Goal: Task Accomplishment & Management: Use online tool/utility

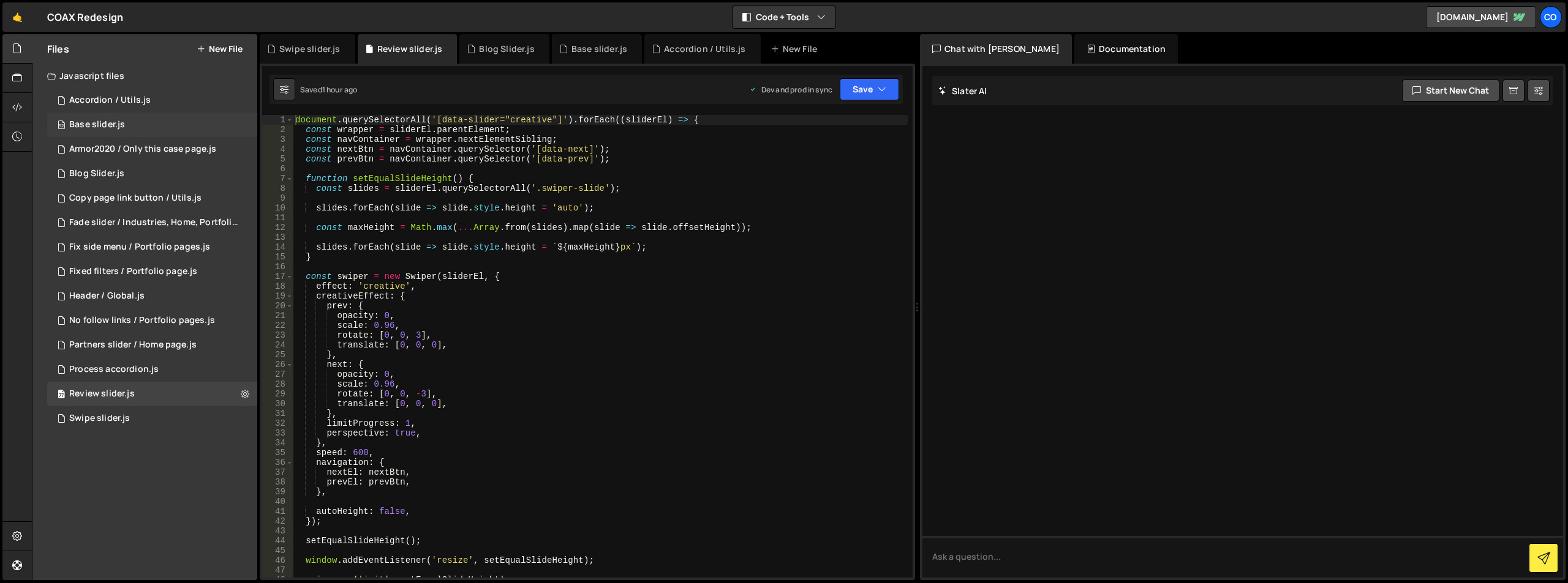
click at [242, 122] on div "52 Base slider.js 0" at bounding box center [152, 125] width 210 height 24
click at [242, 125] on icon at bounding box center [244, 125] width 8 height 11
type input "Base slider"
radio input "true"
checkbox input "true"
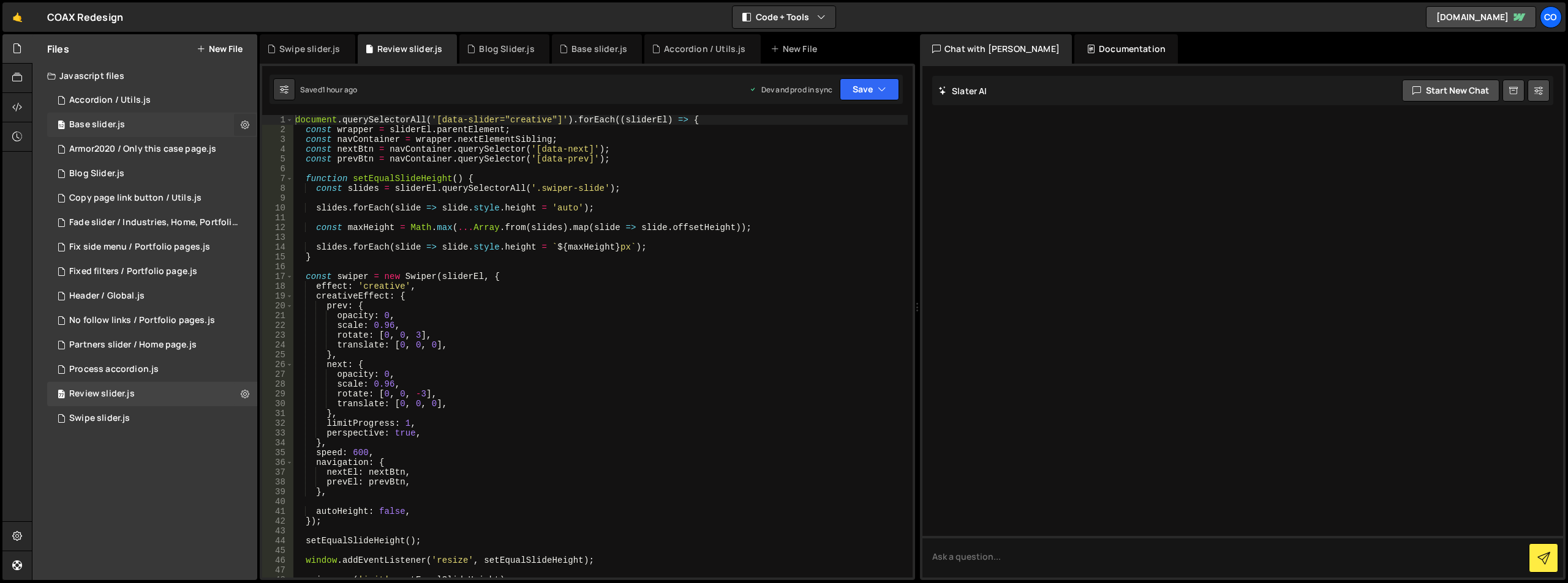
checkbox input "true"
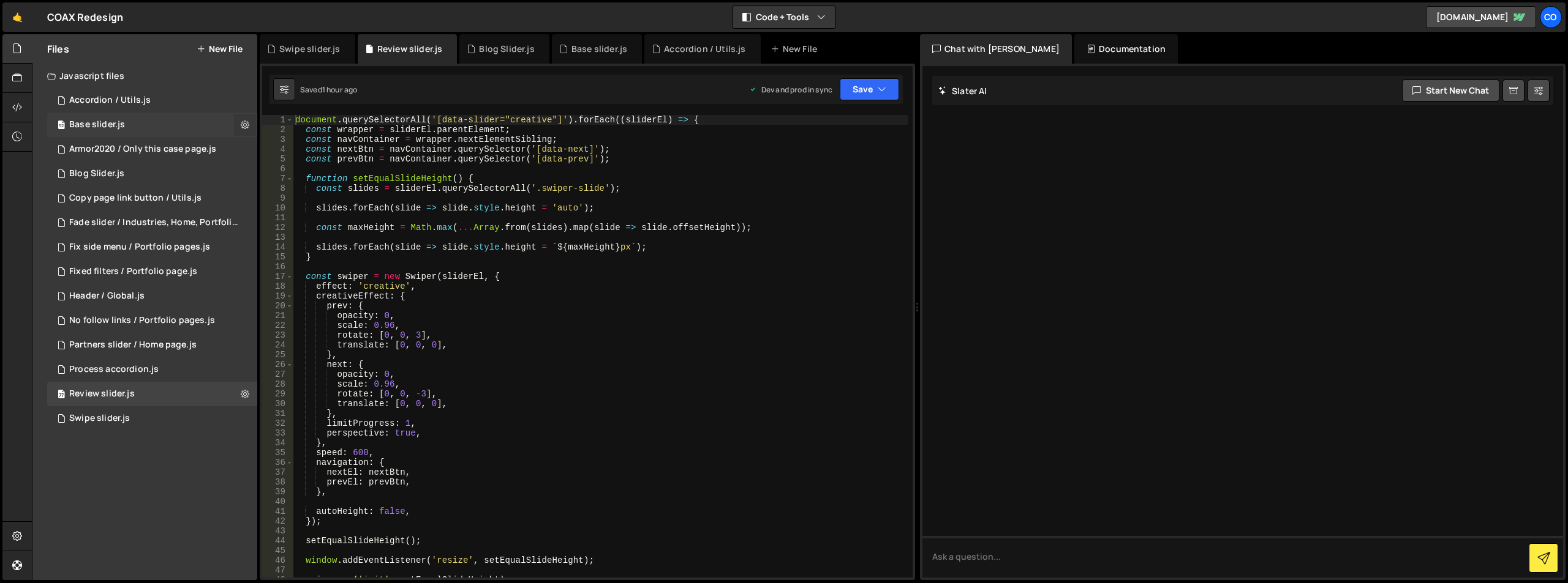
checkbox input "true"
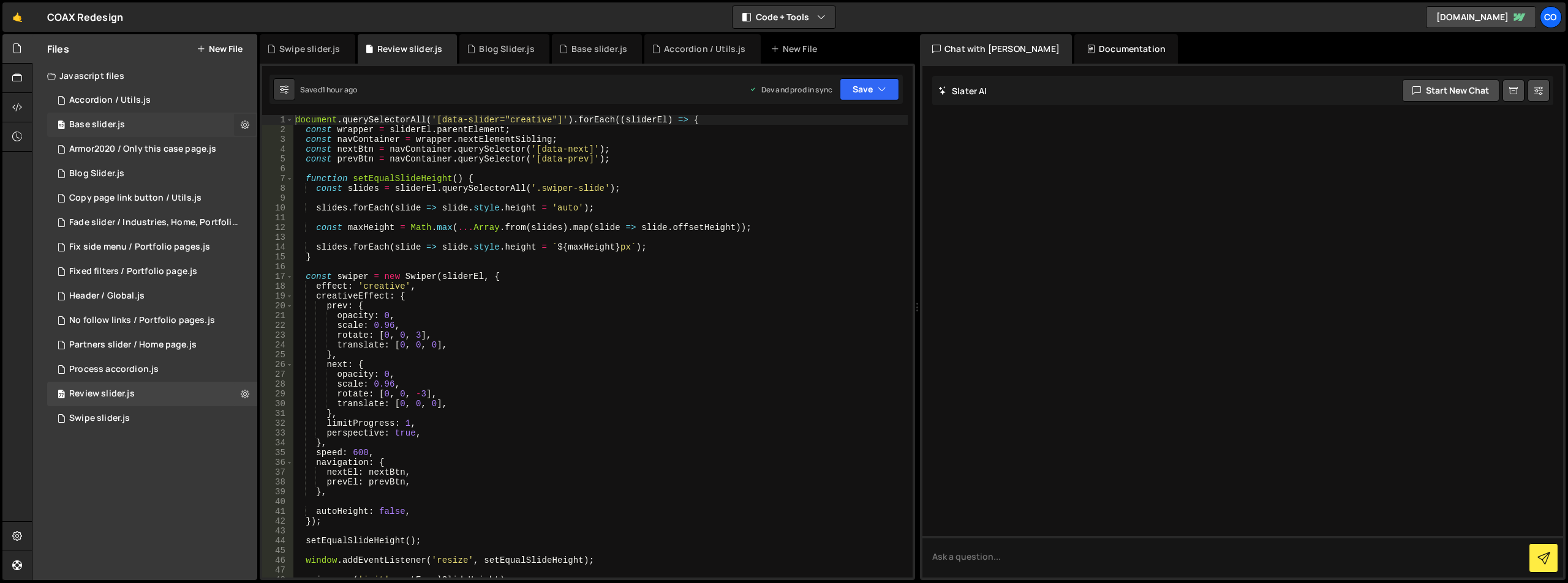
checkbox input "true"
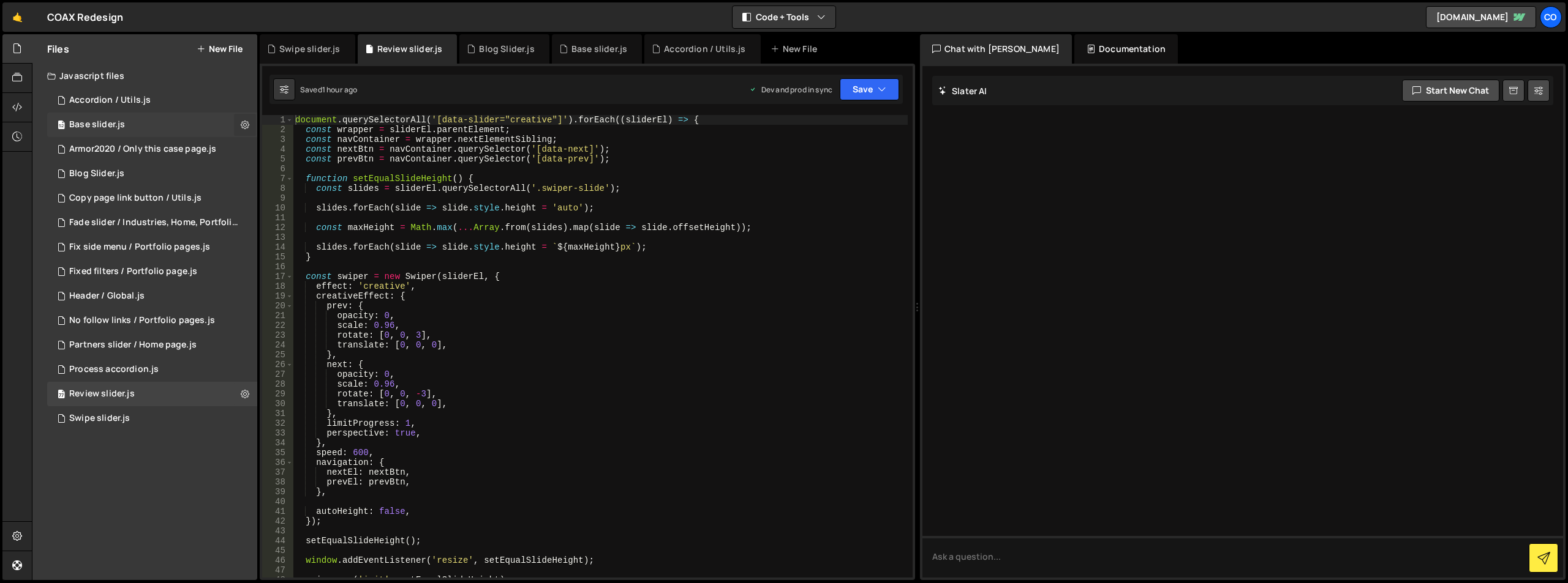
checkbox input "true"
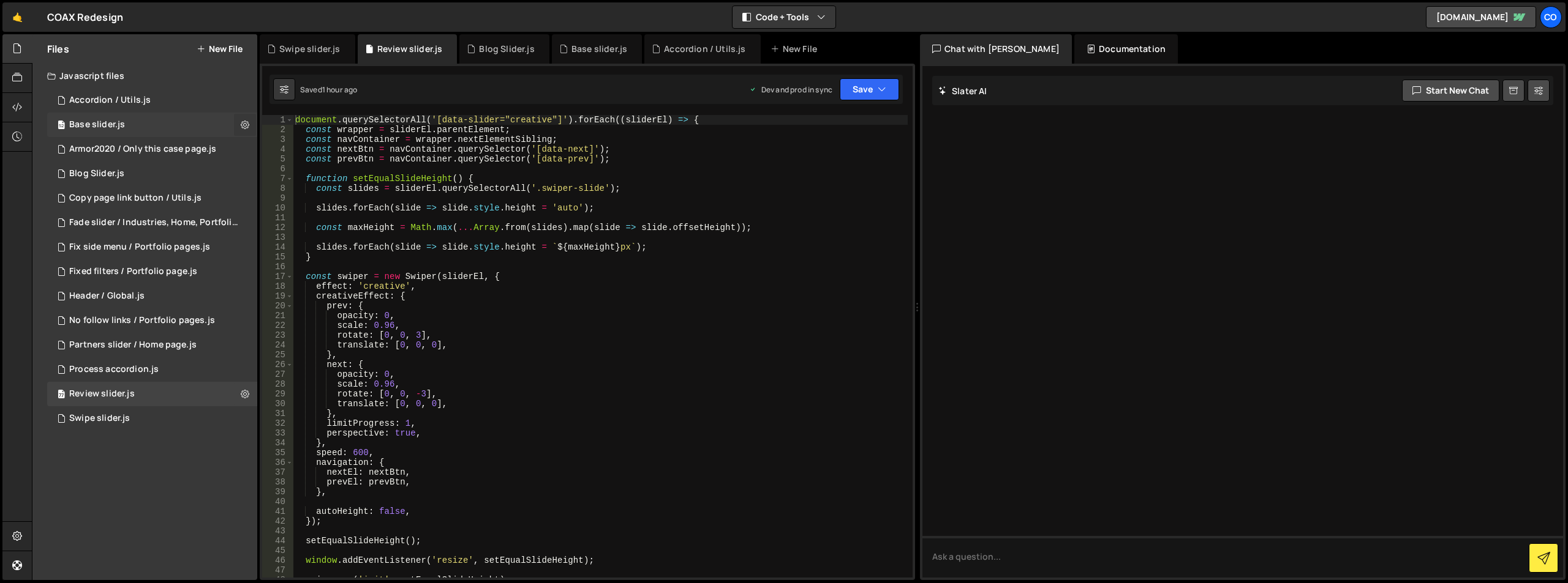
checkbox input "true"
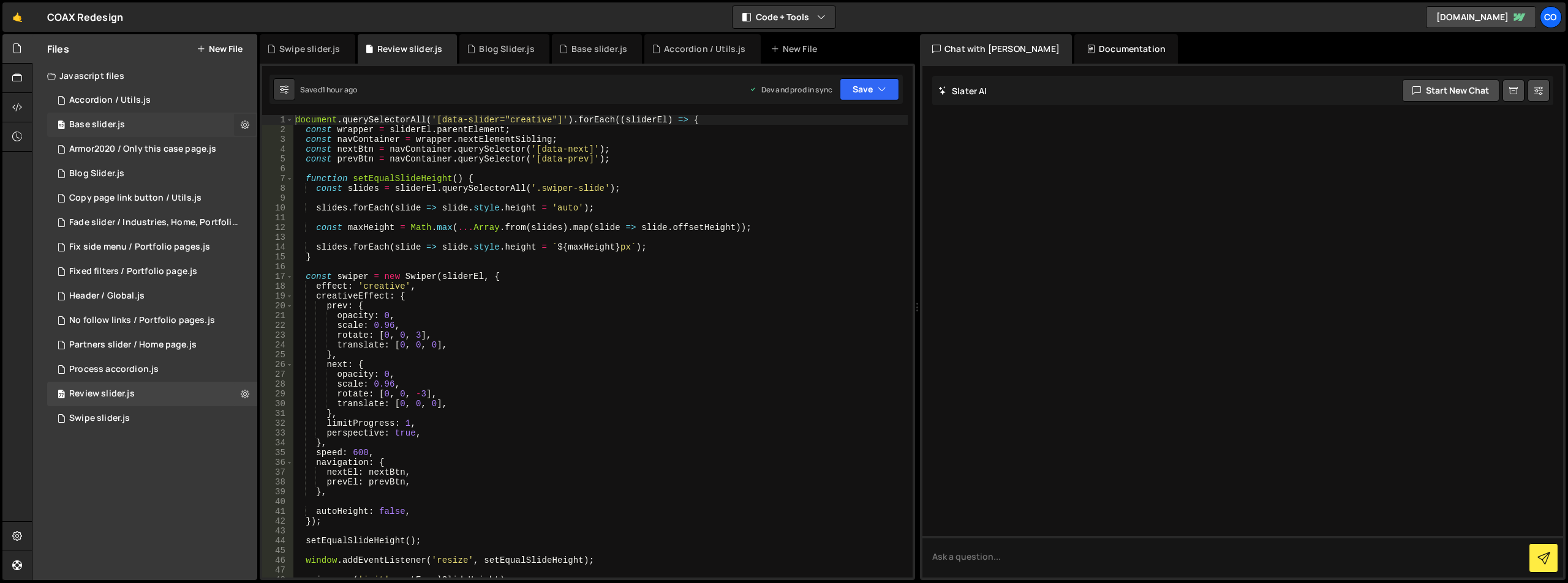
checkbox input "true"
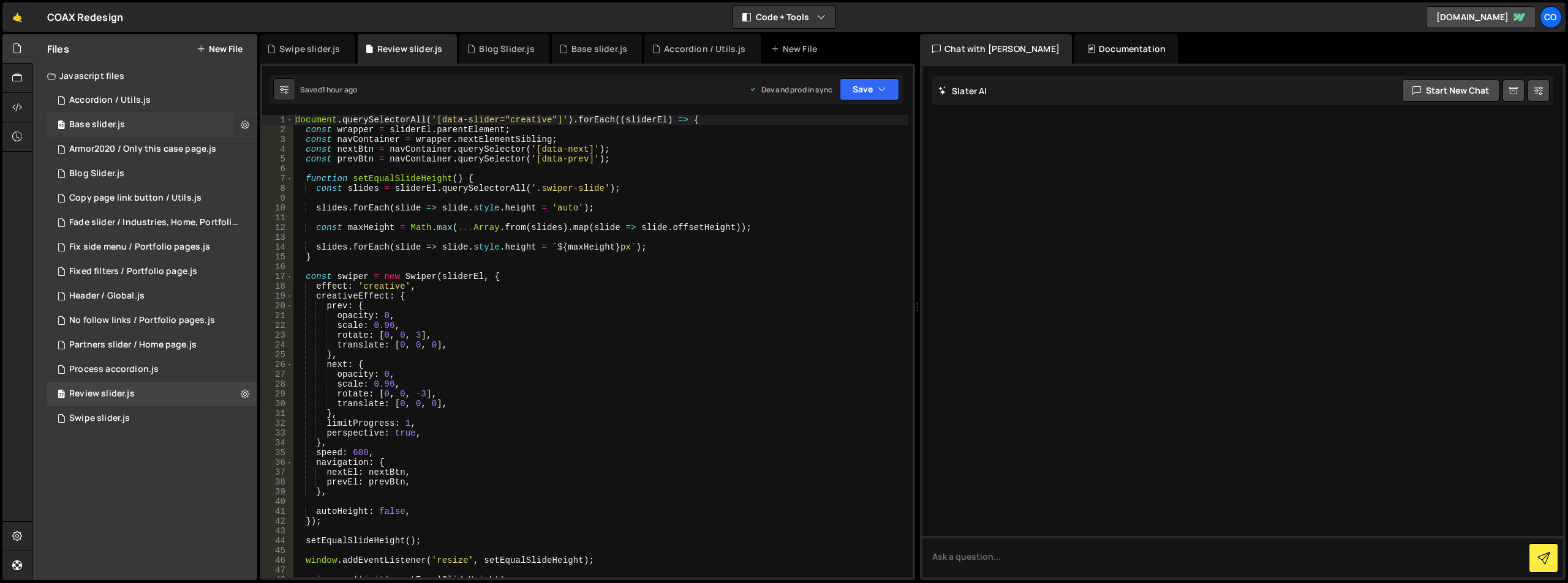
checkbox input "true"
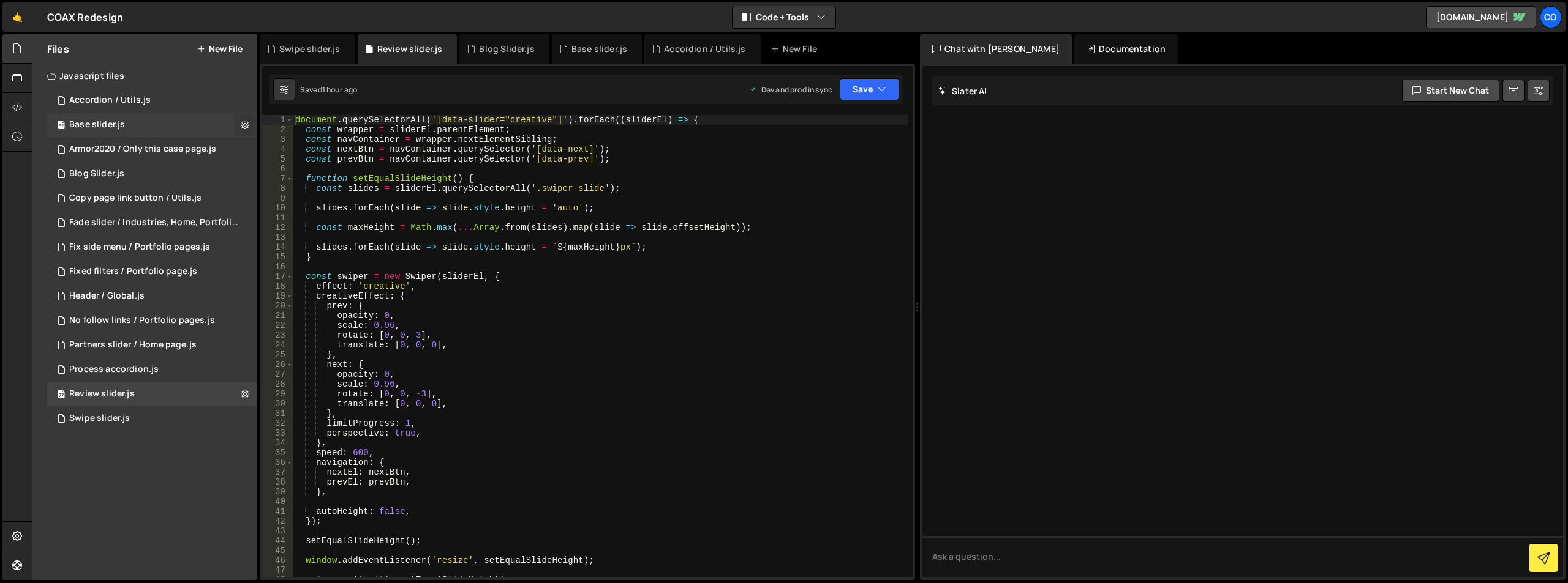
checkbox input "true"
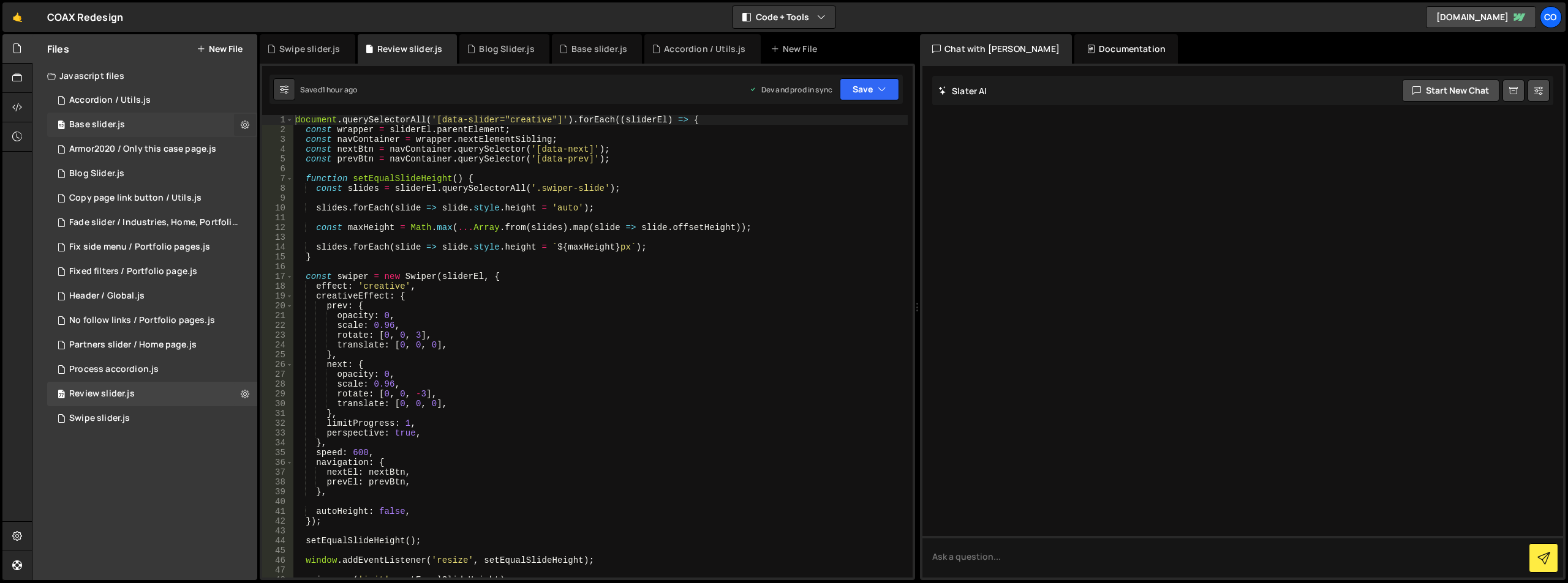
checkbox input "true"
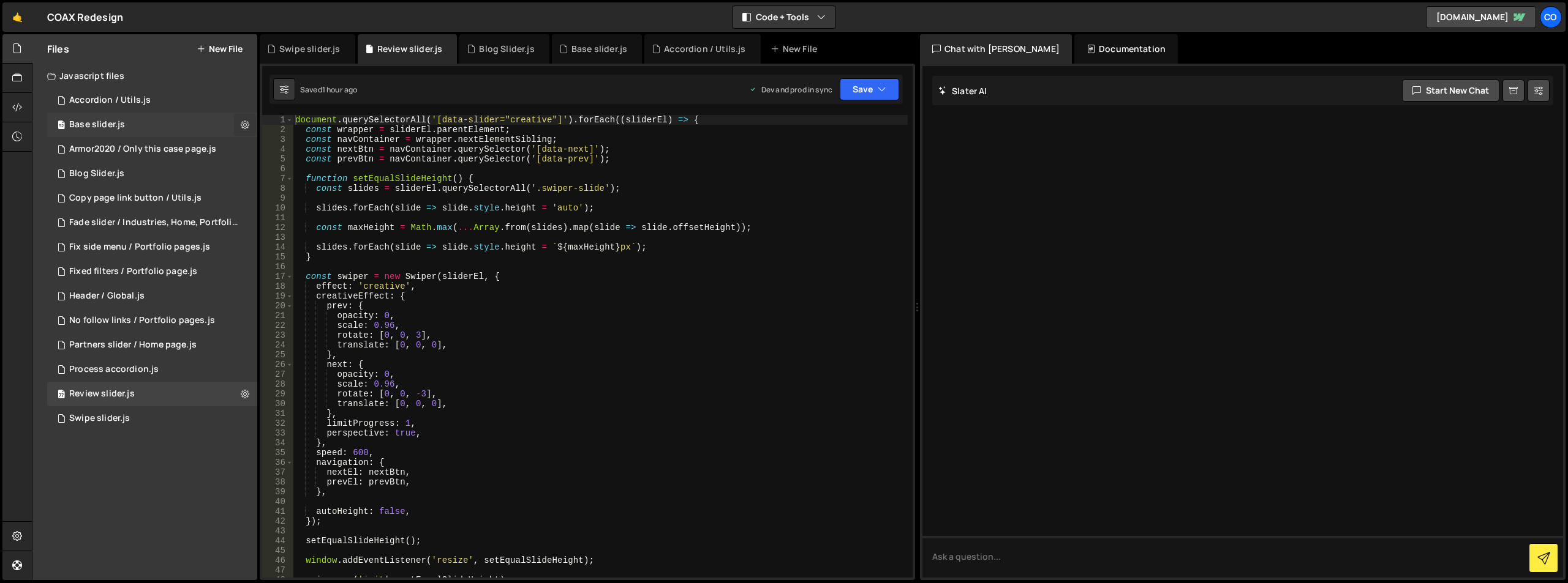
checkbox input "true"
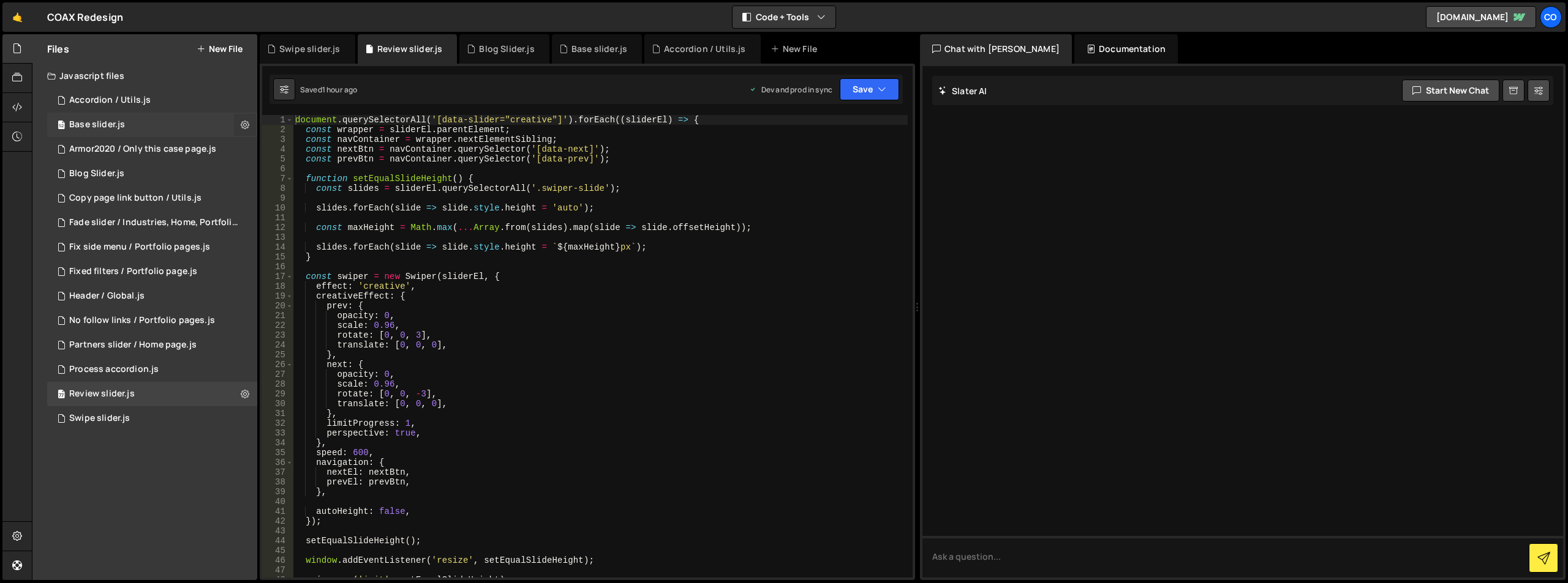
checkbox input "true"
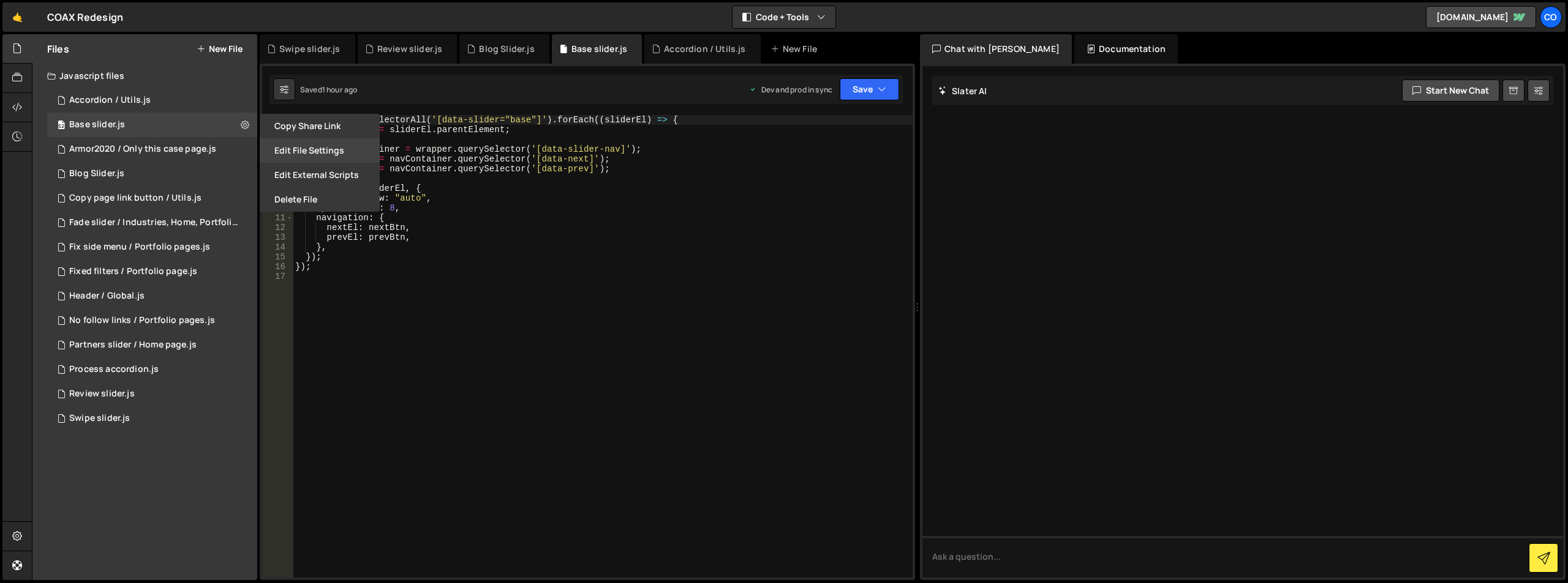
click at [308, 150] on button "Edit File Settings" at bounding box center [319, 150] width 120 height 24
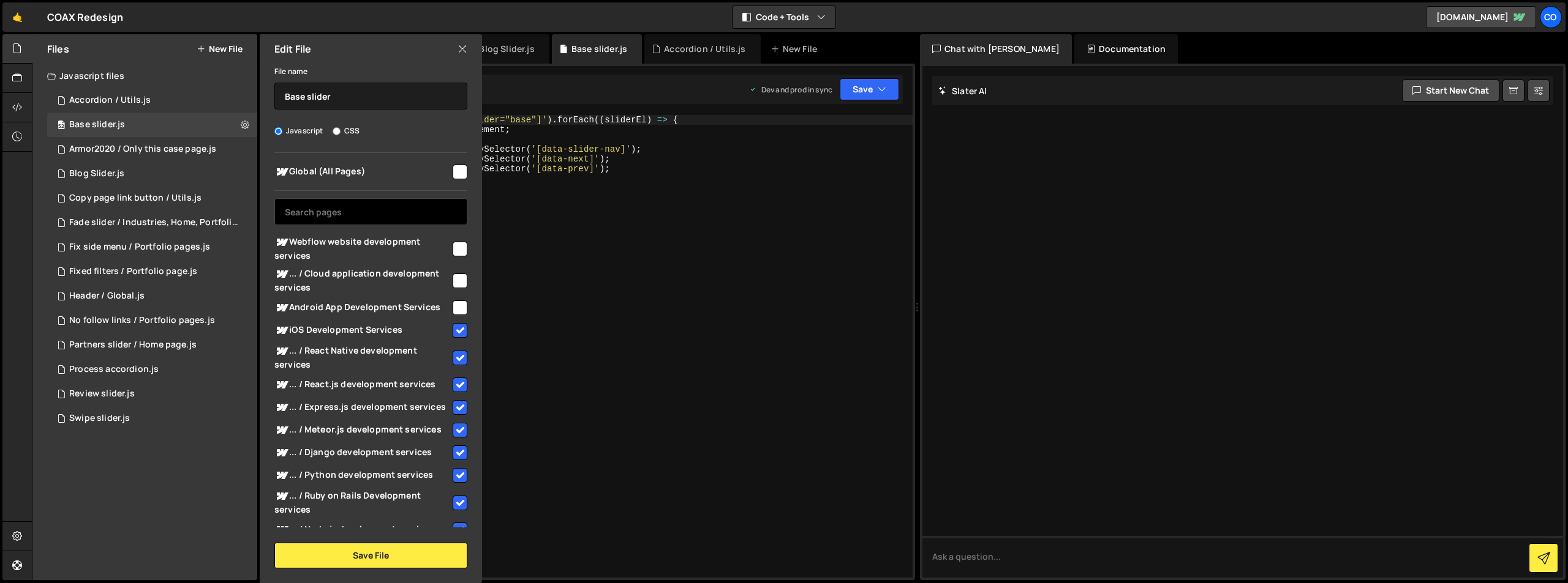
click at [394, 214] on input "text" at bounding box center [370, 211] width 193 height 27
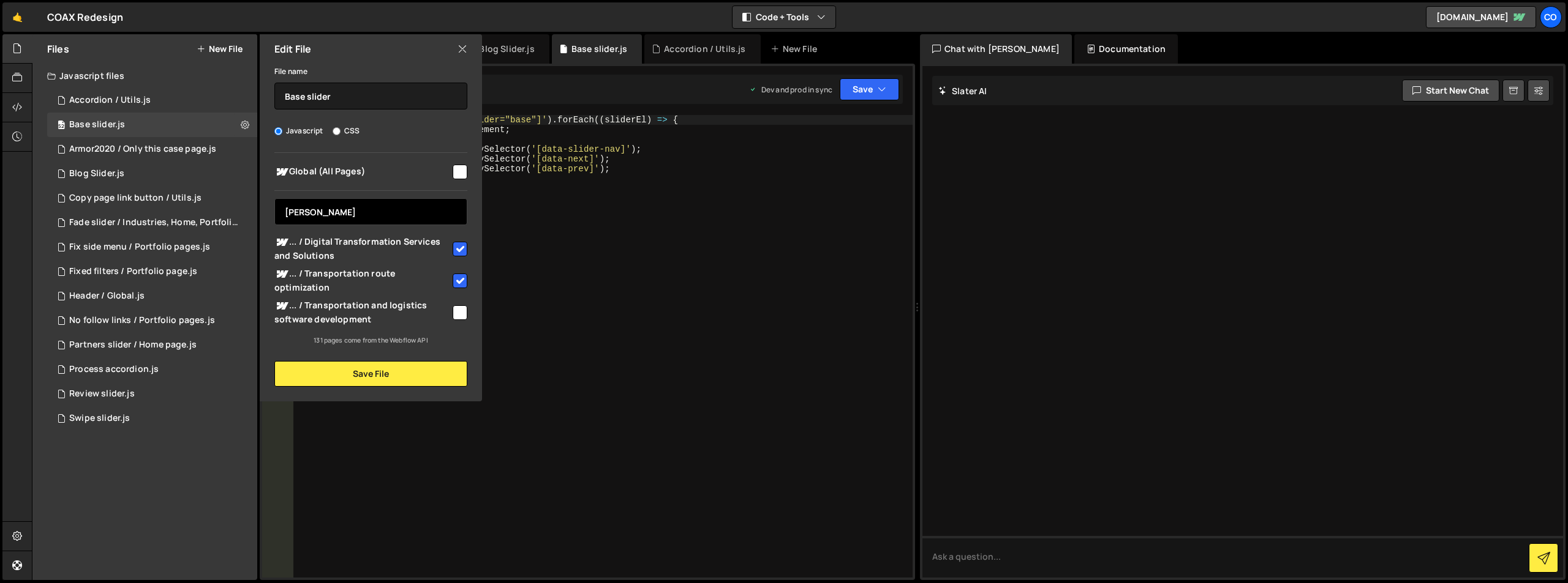
type input "[PERSON_NAME]"
click at [457, 313] on input "checkbox" at bounding box center [460, 313] width 15 height 15
checkbox input "true"
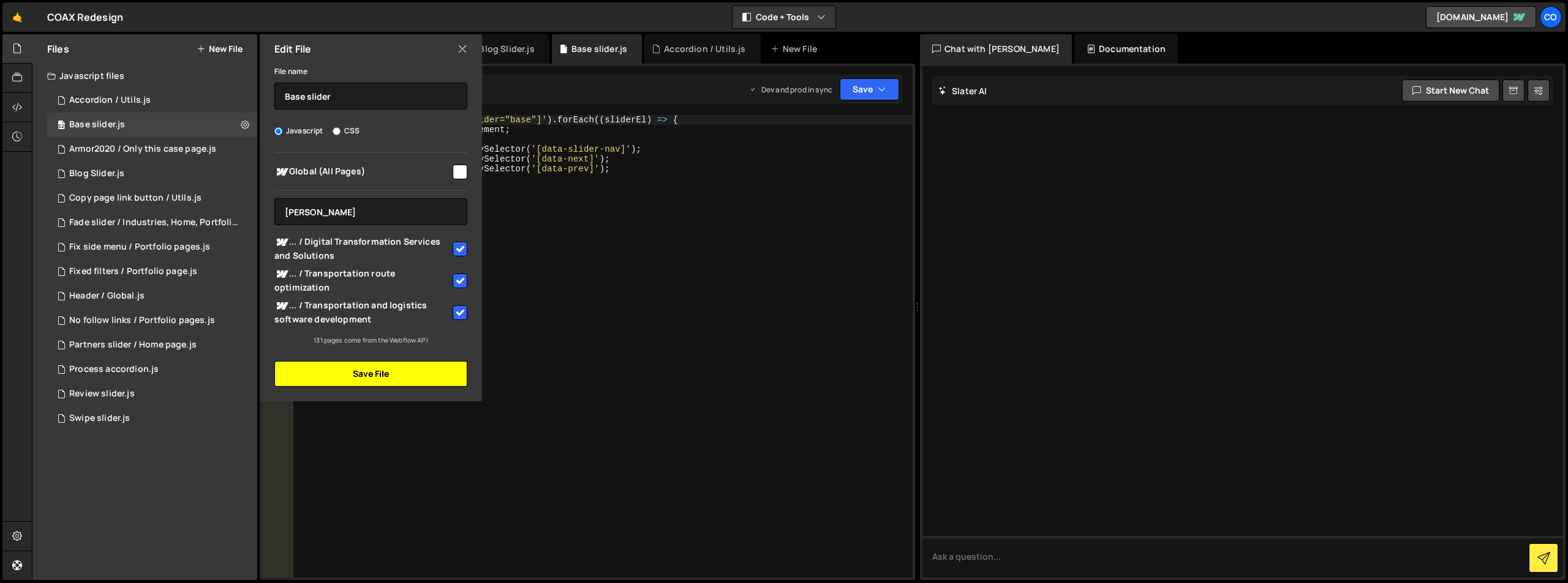
click at [423, 373] on button "Save File" at bounding box center [370, 374] width 193 height 25
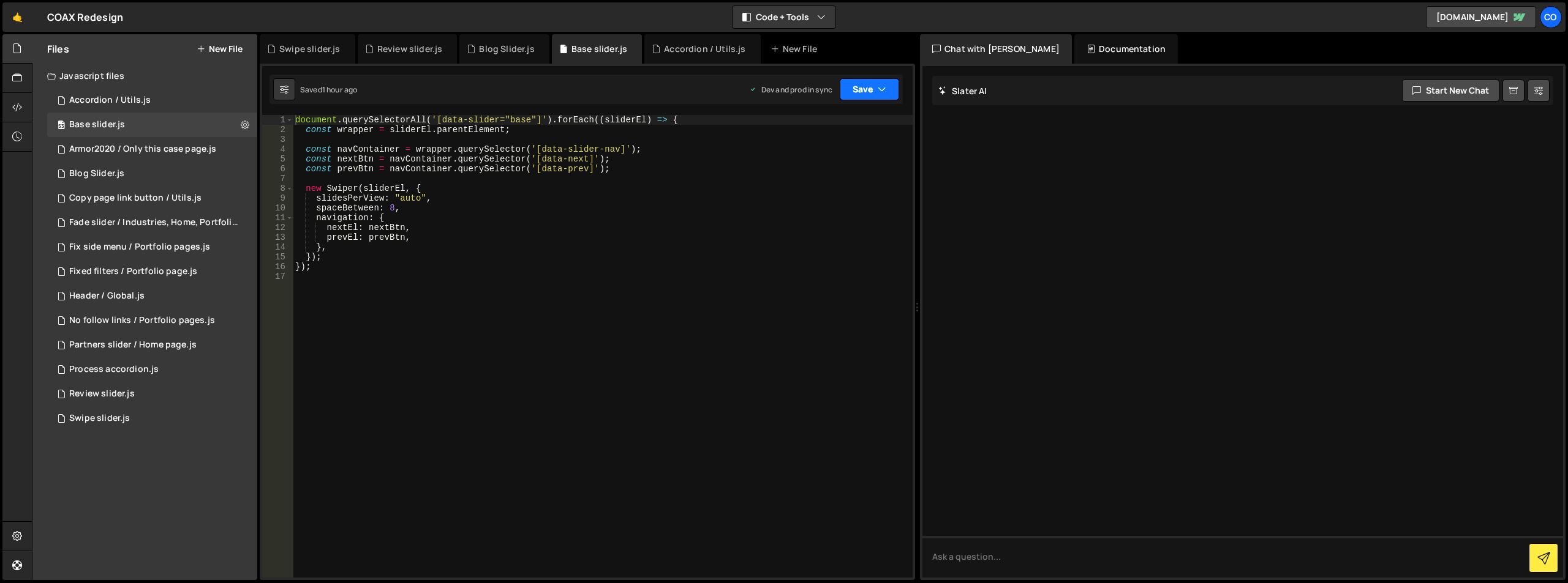
click at [881, 88] on icon "button" at bounding box center [881, 89] width 8 height 12
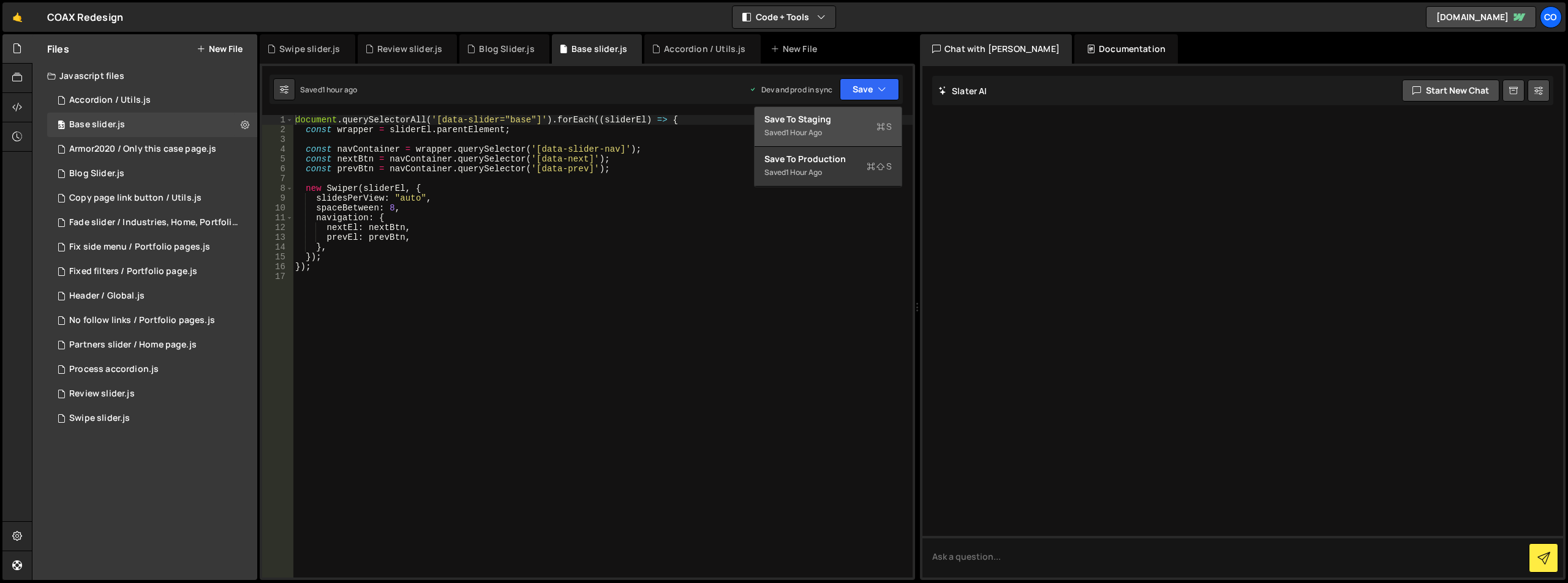
click at [873, 117] on div "Save to Staging S" at bounding box center [829, 119] width 128 height 12
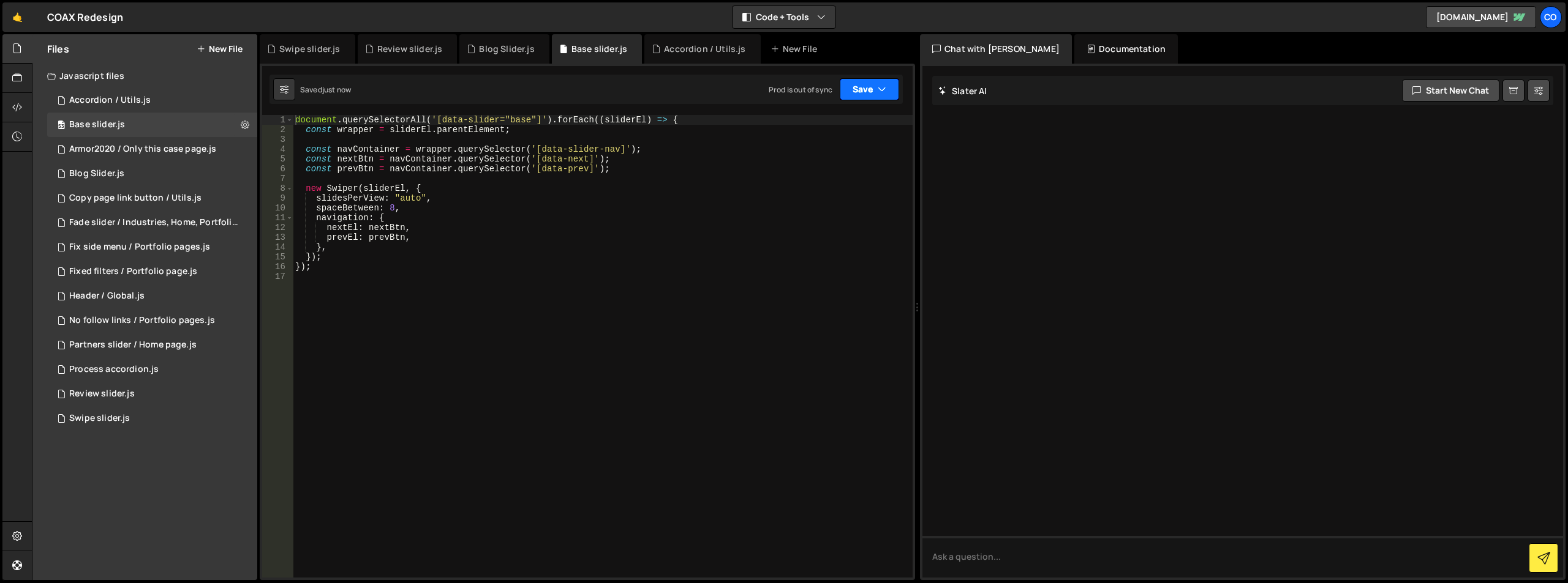
drag, startPoint x: 877, startPoint y: 82, endPoint x: 873, endPoint y: 131, distance: 49.2
click at [877, 88] on button "Save" at bounding box center [869, 88] width 59 height 22
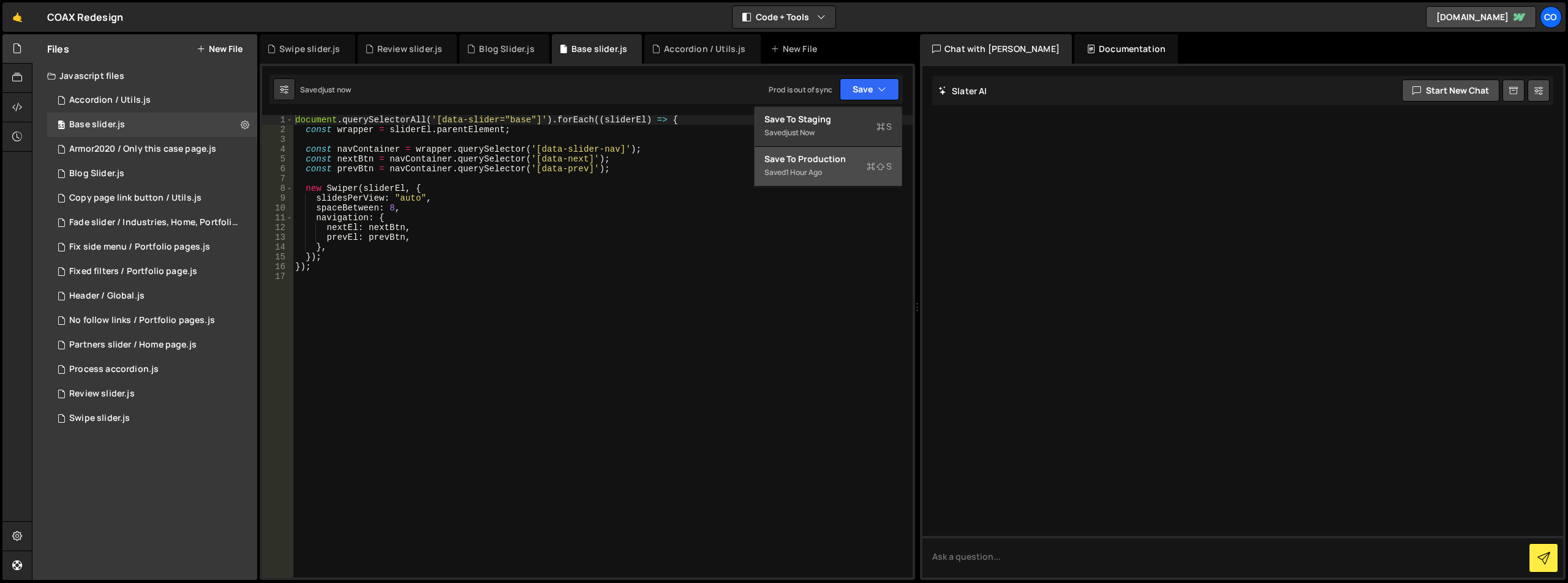
click at [857, 165] on div "Saved 1 hour ago" at bounding box center [829, 173] width 128 height 15
